Goal: Navigation & Orientation: Find specific page/section

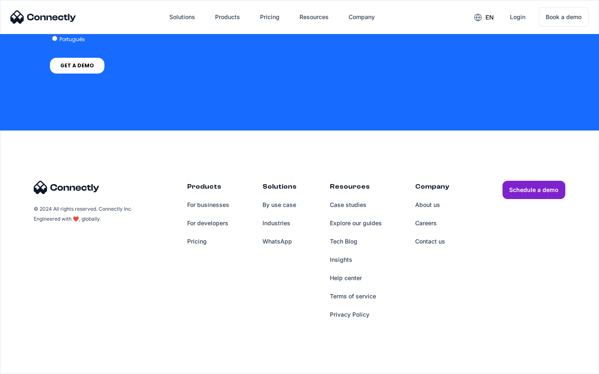
scroll to position [3420, 0]
